Goal: Find contact information: Find contact information

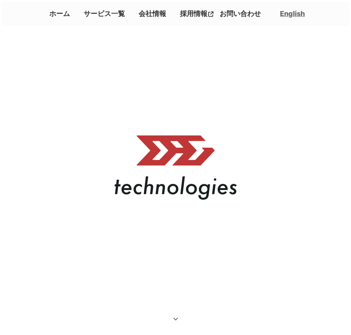
click at [152, 10] on link "会社情報" at bounding box center [153, 13] width 34 height 13
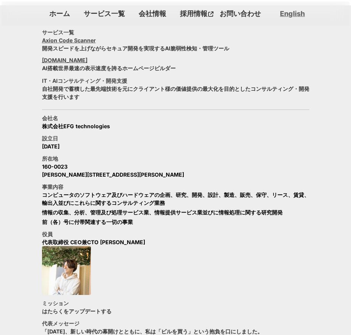
scroll to position [330, 0]
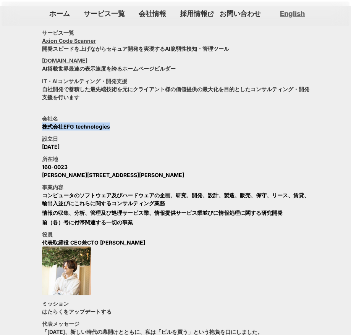
drag, startPoint x: 110, startPoint y: 129, endPoint x: 39, endPoint y: 131, distance: 71.1
click at [39, 131] on section "サービス一覧 Axion Code Scanner 開発スピードを上げながらセキュア開発を実現するAI脆弱性検知・管理ツール [DOMAIN_NAME] AI…" at bounding box center [175, 289] width 351 height 567
copy p "株式会社EFG technologies"
drag, startPoint x: 124, startPoint y: 175, endPoint x: 41, endPoint y: 181, distance: 83.4
click at [41, 181] on section "サービス一覧 Axion Code Scanner 開発スピードを上げながらセキュア開発を実現するAI脆弱性検知・管理ツール [DOMAIN_NAME] AI…" at bounding box center [175, 289] width 351 height 567
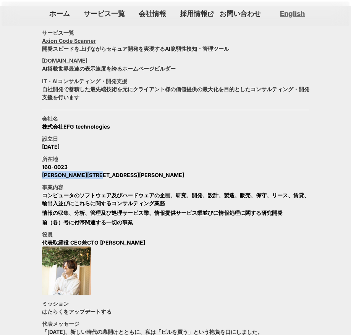
copy p "[PERSON_NAME][STREET_ADDRESS]"
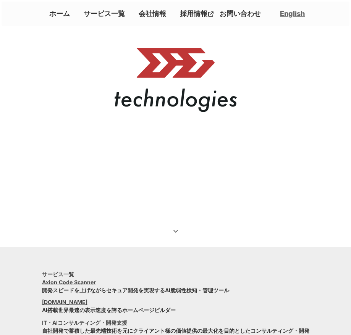
scroll to position [100, 0]
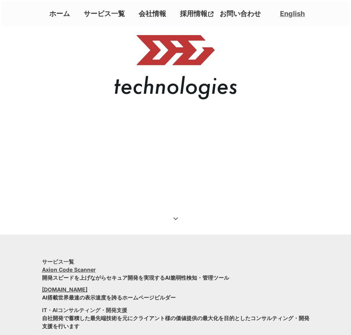
drag, startPoint x: 61, startPoint y: 13, endPoint x: 91, endPoint y: 7, distance: 30.1
click at [61, 13] on link "ホーム" at bounding box center [59, 13] width 27 height 13
